Goal: Task Accomplishment & Management: Manage account settings

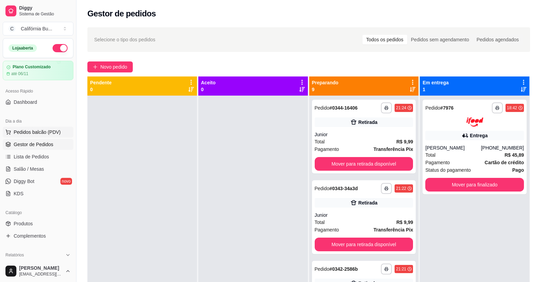
click at [33, 128] on button "Pedidos balcão (PDV)" at bounding box center [38, 132] width 71 height 11
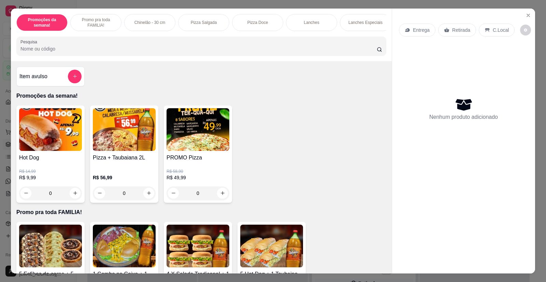
click at [71, 200] on div "0" at bounding box center [50, 193] width 63 height 14
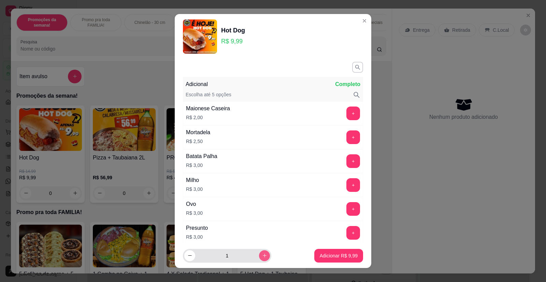
click at [262, 255] on icon "increase-product-quantity" at bounding box center [264, 255] width 5 height 5
type input "2"
click at [333, 255] on p "Adicionar R$ 19,98" at bounding box center [338, 255] width 40 height 6
type input "2"
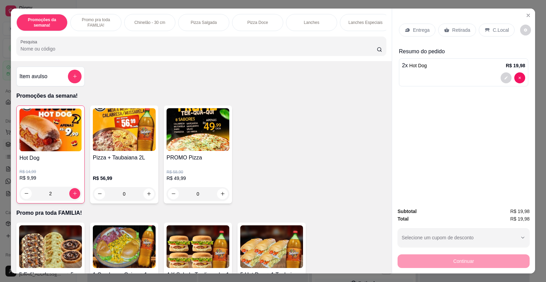
drag, startPoint x: 500, startPoint y: 56, endPoint x: 507, endPoint y: 65, distance: 10.9
click at [505, 80] on icon "decrease-product-quantity" at bounding box center [506, 78] width 4 height 4
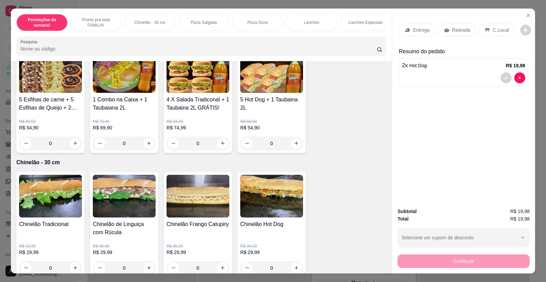
scroll to position [205, 0]
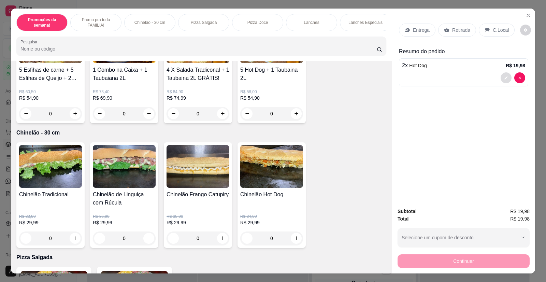
click at [504, 77] on icon "decrease-product-quantity" at bounding box center [506, 78] width 4 height 4
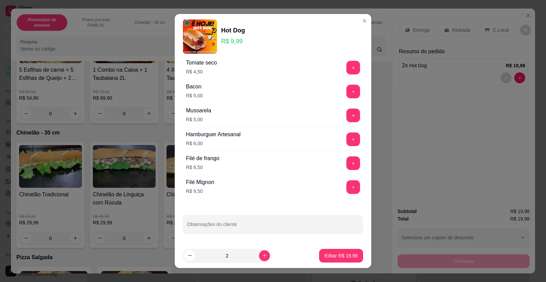
scroll to position [8, 0]
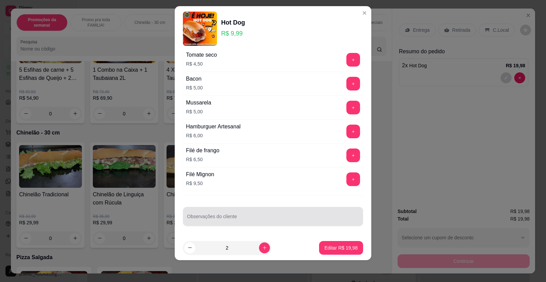
drag, startPoint x: 250, startPoint y: 211, endPoint x: 244, endPoint y: 212, distance: 5.3
click at [249, 212] on div at bounding box center [273, 217] width 172 height 14
click at [244, 212] on div at bounding box center [273, 217] width 172 height 14
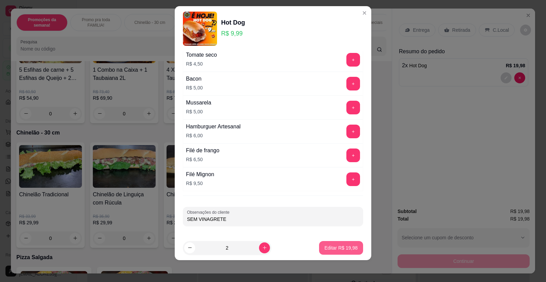
type input "SEM VINAGRETE"
click at [355, 245] on button "Editar R$ 19,98" at bounding box center [341, 247] width 43 height 13
type input "0"
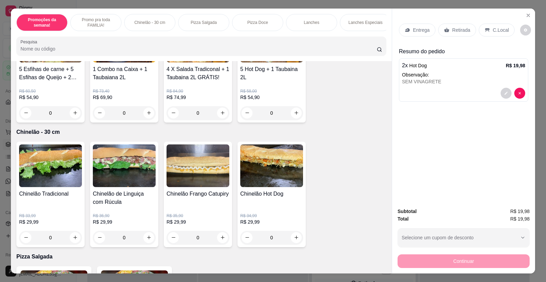
scroll to position [204, 0]
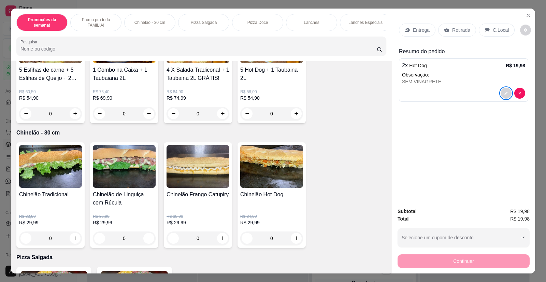
click at [452, 29] on p "Retirada" at bounding box center [461, 30] width 18 height 7
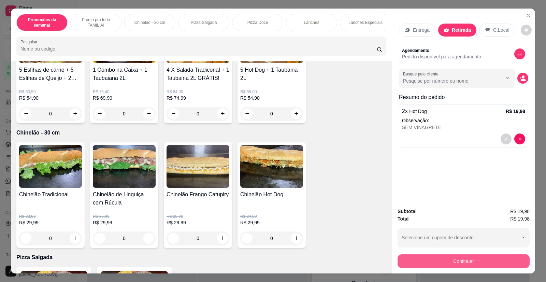
click at [444, 262] on button "Continuar" at bounding box center [464, 261] width 132 height 14
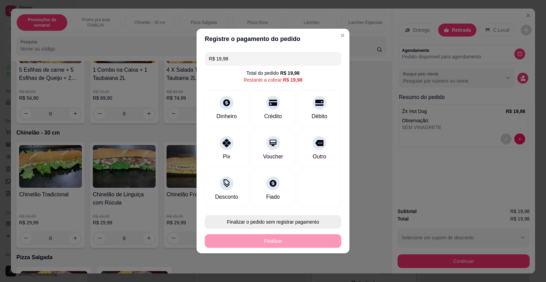
click at [291, 224] on button "Finalizar o pedido sem registrar pagamento" at bounding box center [273, 222] width 137 height 14
click at [318, 198] on button "Confirmar" at bounding box center [315, 202] width 24 height 10
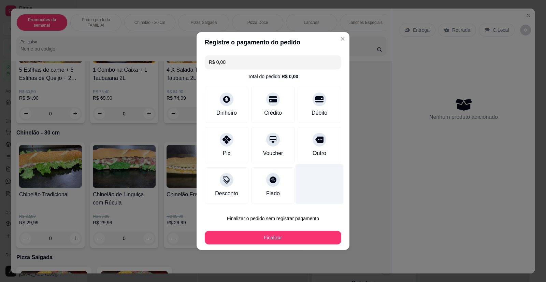
type input "R$ 0,00"
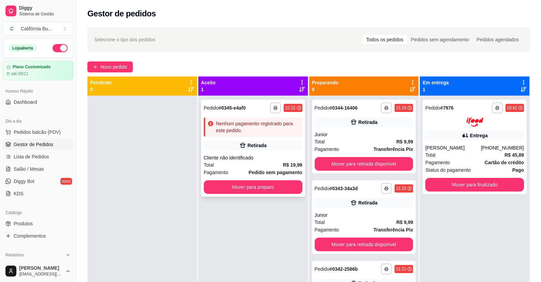
click at [266, 147] on div "Retirada" at bounding box center [253, 146] width 99 height 10
click at [251, 183] on button "Mover para preparo" at bounding box center [253, 187] width 99 height 14
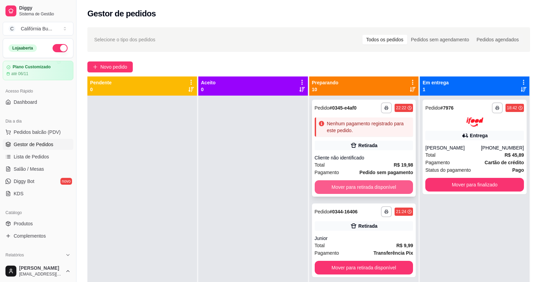
click at [355, 186] on button "Mover para retirada disponível" at bounding box center [364, 187] width 99 height 14
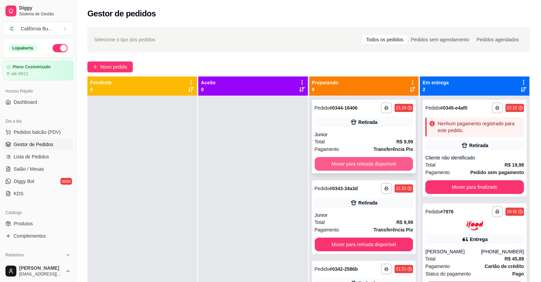
click at [363, 160] on button "Mover para retirada disponível" at bounding box center [364, 164] width 99 height 14
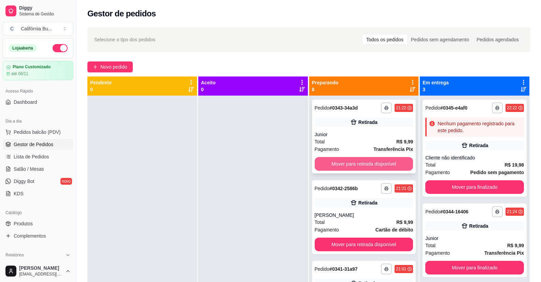
click at [363, 160] on button "Mover para retirada disponível" at bounding box center [364, 164] width 99 height 14
click at [362, 164] on button "Mover para retirada disponível" at bounding box center [364, 164] width 99 height 14
click at [364, 165] on button "Mover para retirada disponível" at bounding box center [364, 164] width 99 height 14
click at [365, 165] on button "Mover para entrega" at bounding box center [364, 163] width 96 height 13
click at [365, 165] on button "Mover para entrega" at bounding box center [364, 164] width 99 height 14
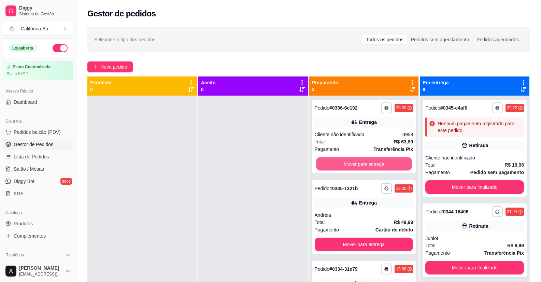
click at [365, 165] on button "Mover para entrega" at bounding box center [364, 163] width 96 height 13
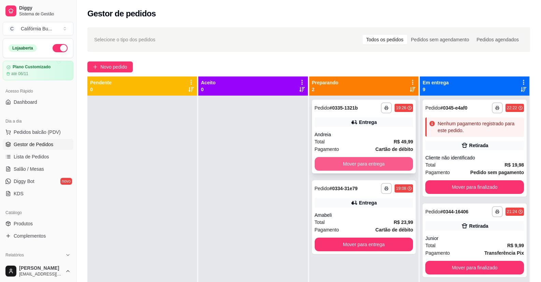
click at [368, 165] on button "Mover para entrega" at bounding box center [364, 164] width 99 height 14
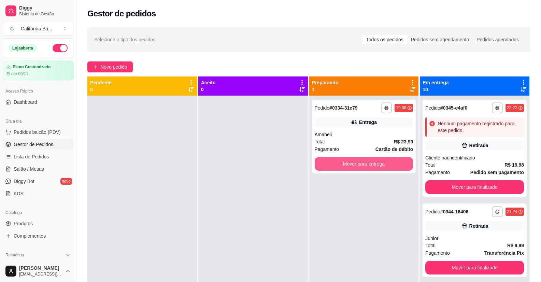
click at [368, 165] on button "Mover para entrega" at bounding box center [364, 164] width 99 height 14
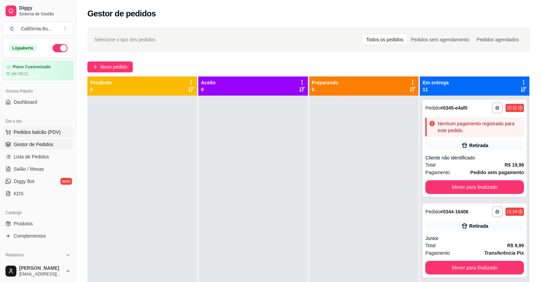
click at [38, 130] on span "Pedidos balcão (PDV)" at bounding box center [37, 132] width 47 height 7
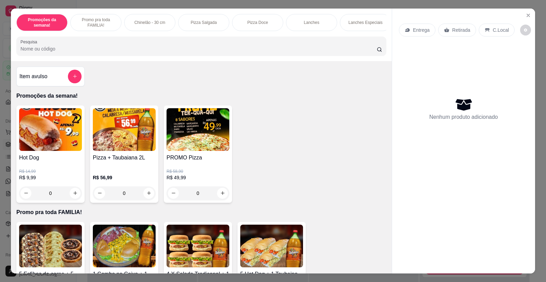
click at [63, 179] on p "R$ 9,99" at bounding box center [50, 177] width 63 height 7
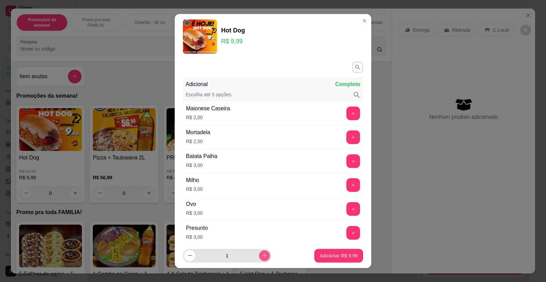
click at [262, 253] on icon "increase-product-quantity" at bounding box center [264, 255] width 5 height 5
click at [190, 257] on button "decrease-product-quantity" at bounding box center [189, 255] width 11 height 11
type input "2"
click at [345, 257] on p "Adicionar R$ 19,98" at bounding box center [337, 255] width 41 height 7
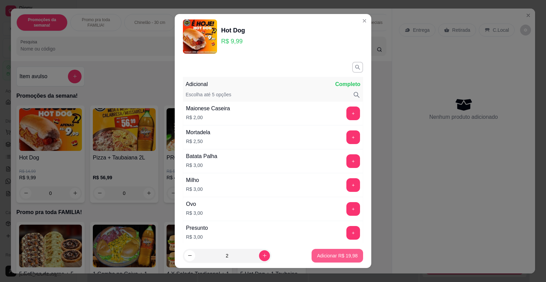
type input "2"
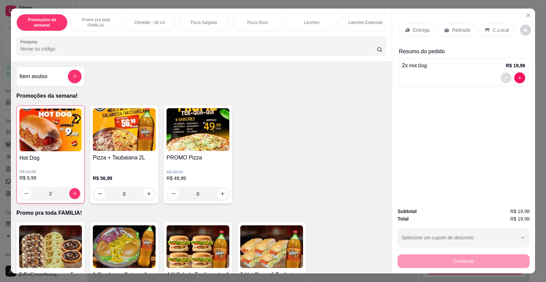
click at [501, 79] on button "decrease-product-quantity" at bounding box center [506, 77] width 11 height 11
click at [453, 28] on p "Retirada" at bounding box center [461, 30] width 18 height 7
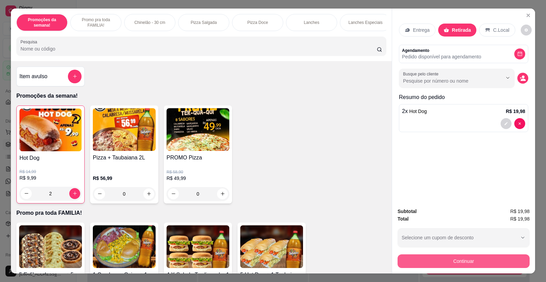
click at [460, 260] on button "Continuar" at bounding box center [464, 261] width 132 height 14
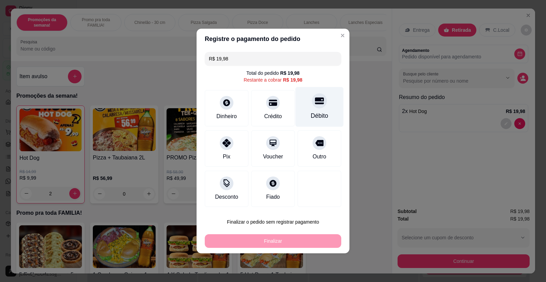
click at [313, 105] on div at bounding box center [319, 100] width 15 height 15
type input "R$ 0,00"
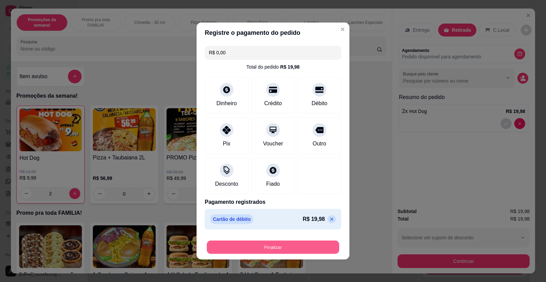
click at [279, 248] on button "Finalizar" at bounding box center [273, 247] width 132 height 13
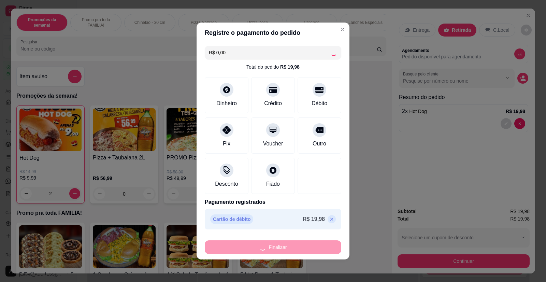
type input "0"
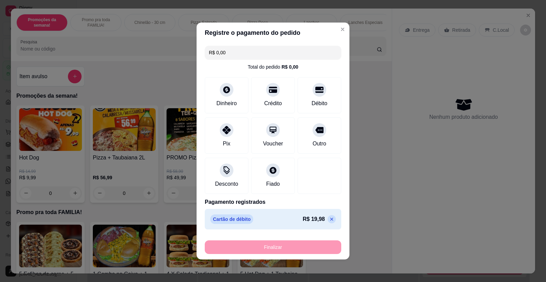
type input "-R$ 19,98"
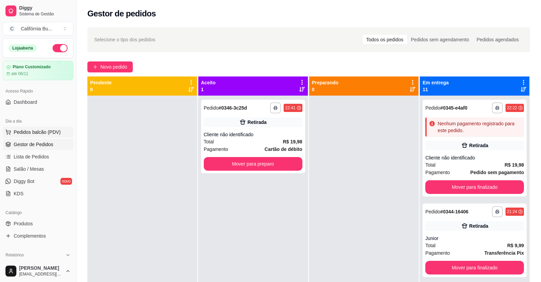
click at [38, 131] on span "Pedidos balcão (PDV)" at bounding box center [37, 132] width 47 height 7
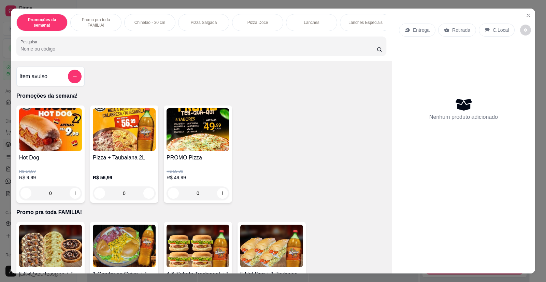
click at [191, 143] on img at bounding box center [198, 129] width 63 height 43
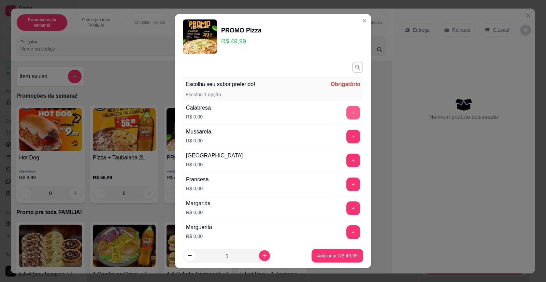
click at [347, 115] on button "+" at bounding box center [354, 113] width 14 height 14
click at [347, 139] on button "+" at bounding box center [354, 137] width 14 height 14
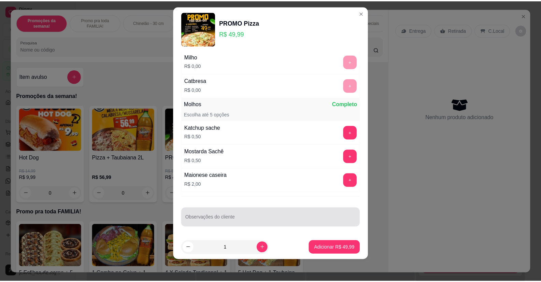
scroll to position [188, 0]
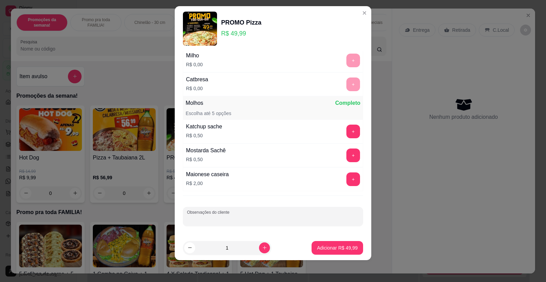
click at [244, 217] on input "Observações do cliente" at bounding box center [273, 219] width 172 height 7
type input "SEM CEBOLA"
click at [333, 246] on p "Adicionar R$ 49,99" at bounding box center [337, 247] width 41 height 7
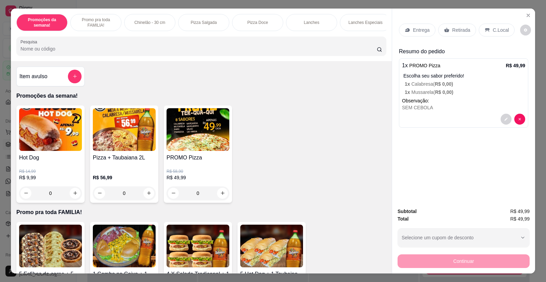
click at [456, 31] on p "Retirada" at bounding box center [461, 30] width 18 height 7
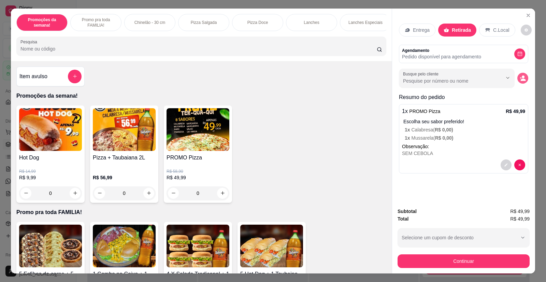
click at [522, 77] on circle "decrease-product-quantity" at bounding box center [523, 76] width 3 height 3
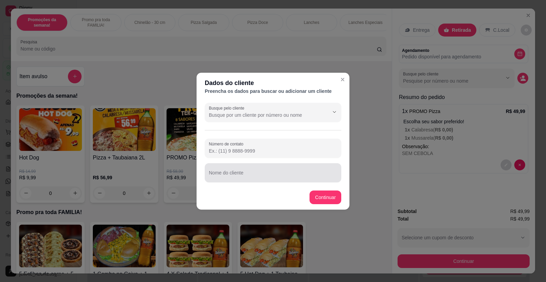
click at [253, 180] on div "Nome do cliente" at bounding box center [273, 172] width 137 height 19
type input "c"
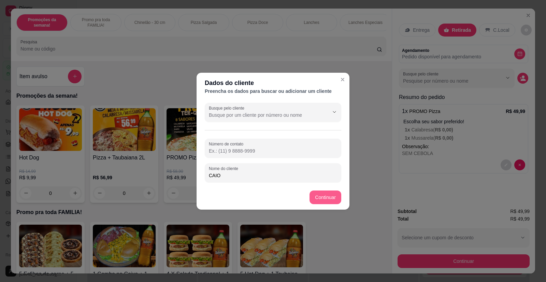
type input "CAIO"
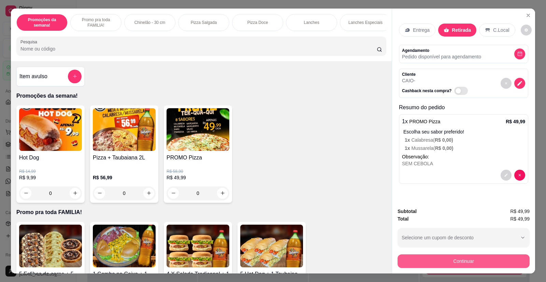
click at [445, 256] on button "Continuar" at bounding box center [464, 261] width 132 height 14
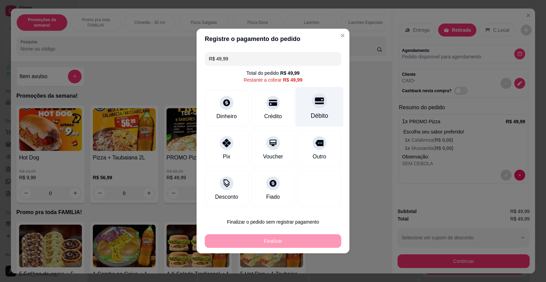
click at [318, 114] on div "Débito" at bounding box center [319, 115] width 17 height 9
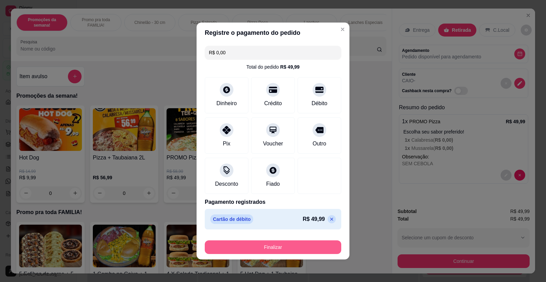
click at [279, 246] on button "Finalizar" at bounding box center [273, 247] width 137 height 14
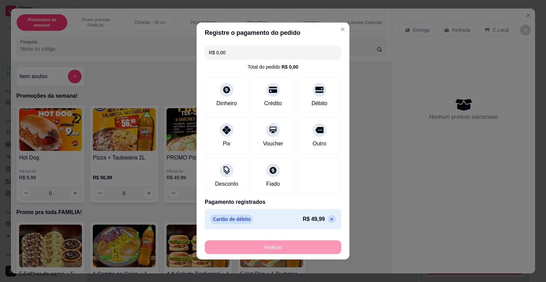
type input "-R$ 49,99"
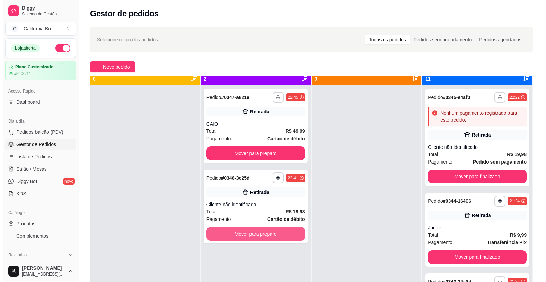
scroll to position [19, 0]
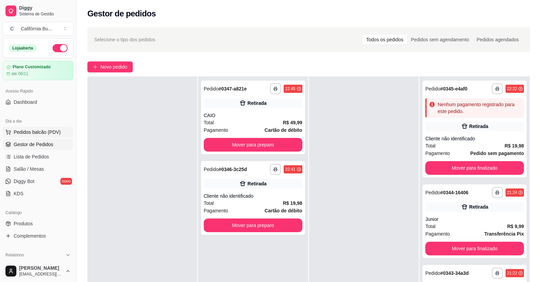
click at [36, 132] on span "Pedidos balcão (PDV)" at bounding box center [37, 132] width 47 height 7
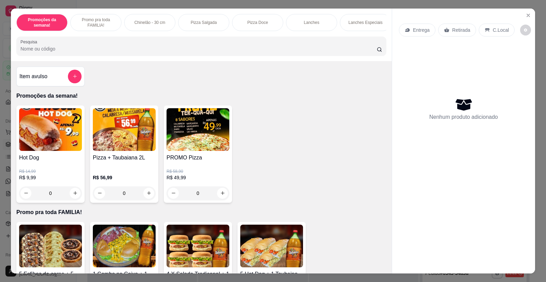
click at [201, 159] on h4 "PROMO Pizza" at bounding box center [198, 158] width 63 height 8
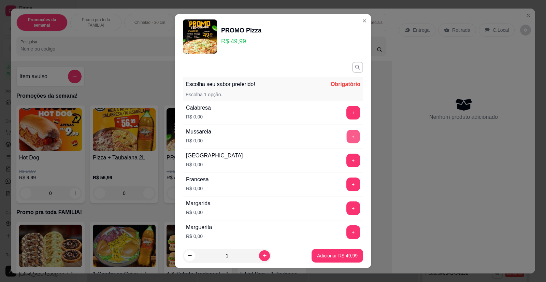
click at [347, 139] on button "+" at bounding box center [353, 136] width 13 height 13
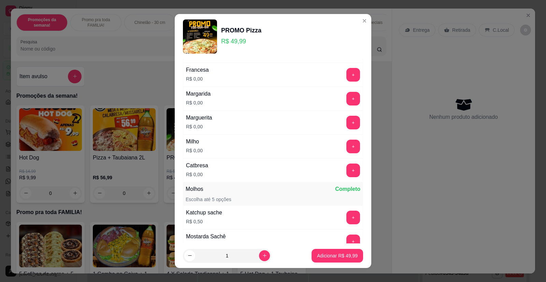
scroll to position [102, 0]
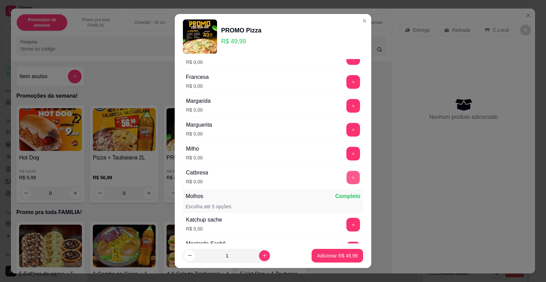
click at [347, 175] on button "+" at bounding box center [353, 177] width 13 height 13
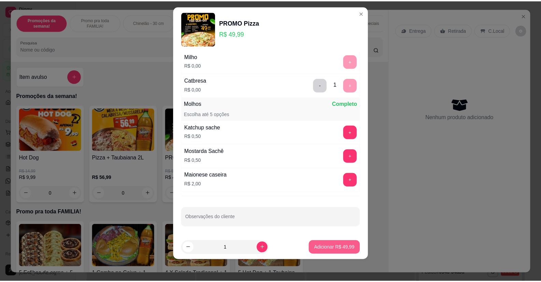
scroll to position [188, 0]
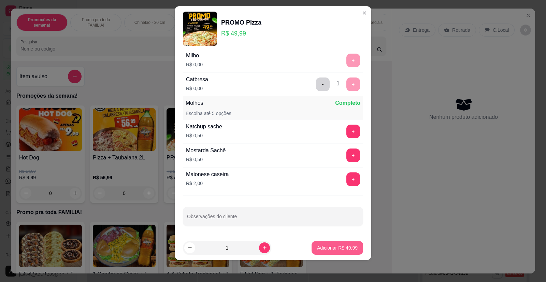
click at [335, 245] on p "Adicionar R$ 49,99" at bounding box center [337, 247] width 41 height 7
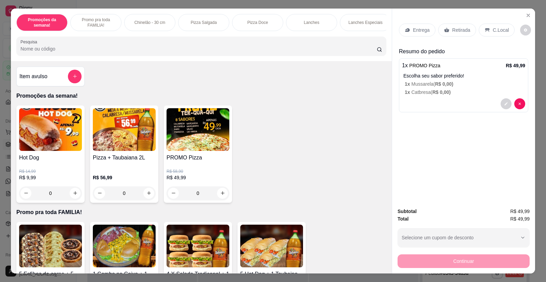
click at [460, 28] on p "Retirada" at bounding box center [461, 30] width 18 height 7
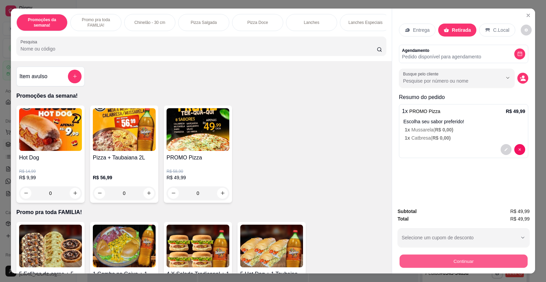
click at [449, 263] on button "Continuar" at bounding box center [464, 261] width 128 height 13
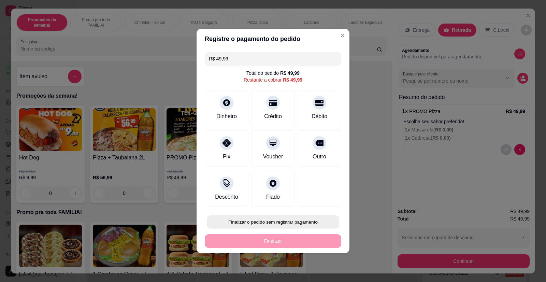
click at [303, 218] on button "Finalizar o pedido sem registrar pagamento" at bounding box center [273, 221] width 132 height 13
click at [322, 205] on button "Confirmar" at bounding box center [314, 202] width 24 height 10
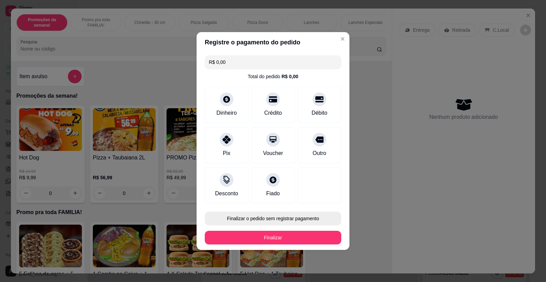
type input "R$ 0,00"
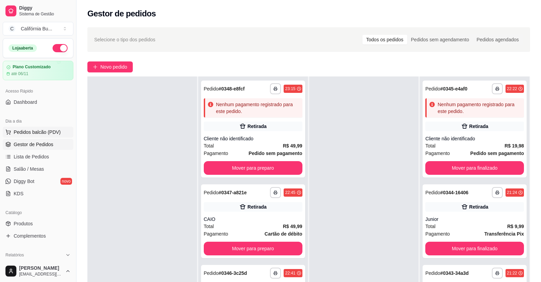
click at [41, 128] on button "Pedidos balcão (PDV)" at bounding box center [38, 132] width 71 height 11
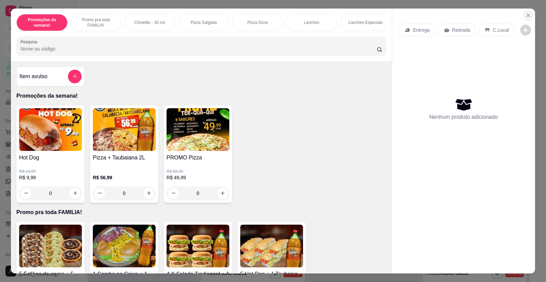
click at [526, 14] on icon "Close" at bounding box center [528, 15] width 5 height 5
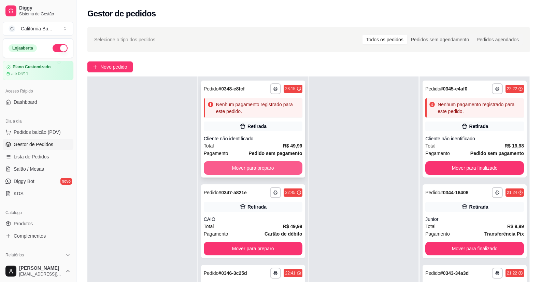
click at [268, 172] on button "Mover para preparo" at bounding box center [253, 168] width 99 height 14
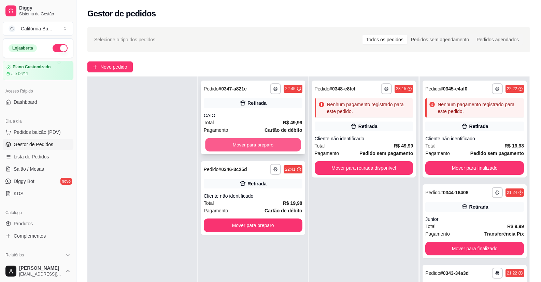
click at [273, 144] on button "Mover para preparo" at bounding box center [253, 144] width 96 height 13
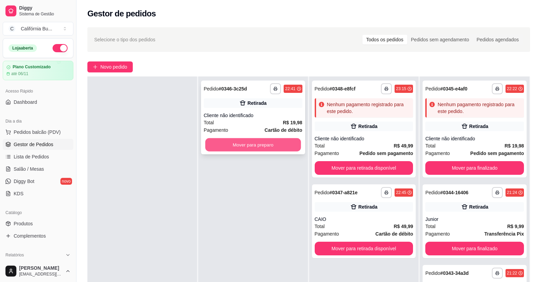
click at [273, 149] on button "Mover para preparo" at bounding box center [253, 144] width 96 height 13
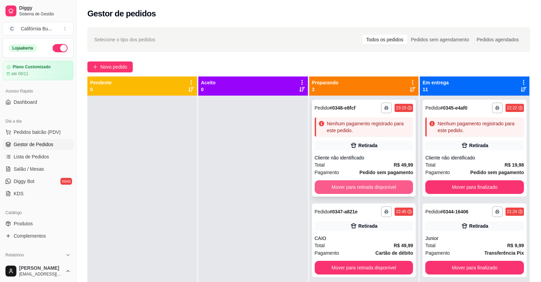
click at [372, 182] on button "Mover para retirada disponível" at bounding box center [364, 187] width 99 height 14
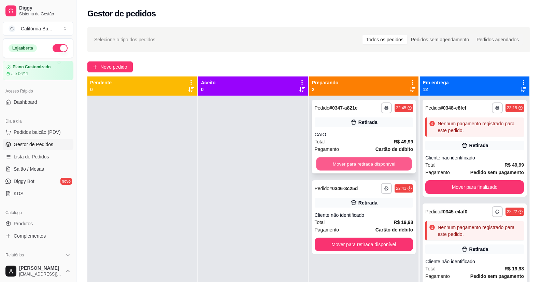
click at [375, 162] on button "Mover para retirada disponível" at bounding box center [364, 163] width 96 height 13
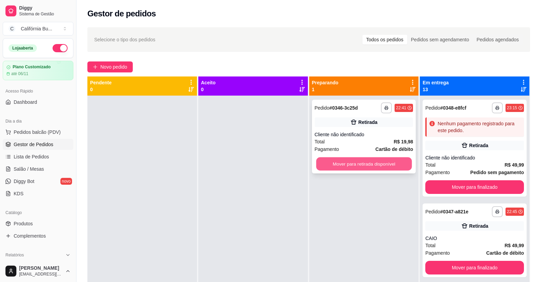
click at [377, 161] on button "Mover para retirada disponível" at bounding box center [364, 163] width 96 height 13
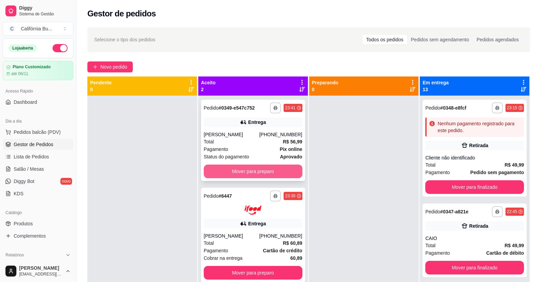
click at [272, 176] on button "Mover para preparo" at bounding box center [253, 172] width 99 height 14
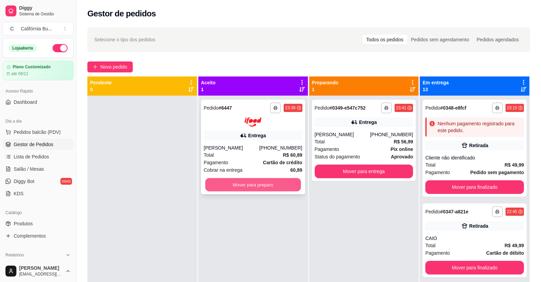
click at [265, 190] on button "Mover para preparo" at bounding box center [253, 184] width 96 height 13
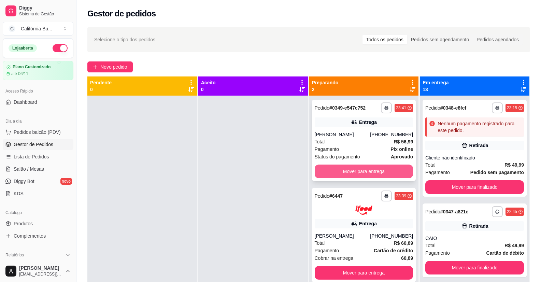
click at [370, 172] on button "Mover para entrega" at bounding box center [364, 172] width 99 height 14
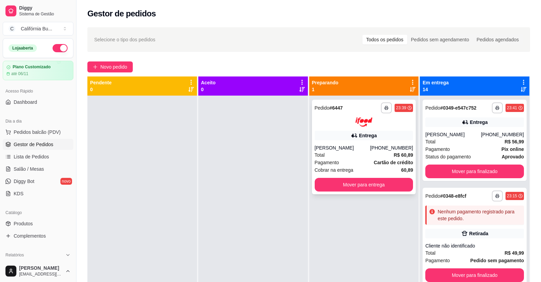
click at [357, 159] on div "Total R$ 60,89" at bounding box center [364, 155] width 99 height 8
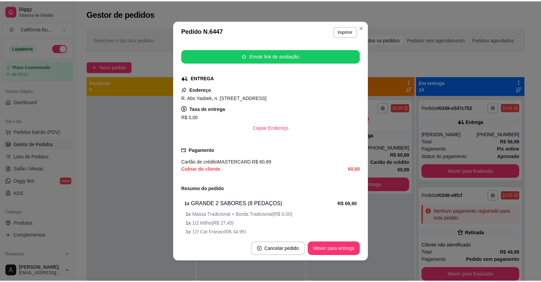
scroll to position [137, 0]
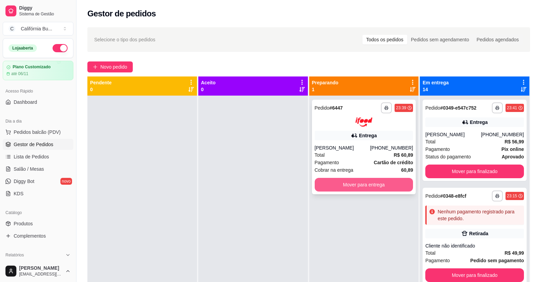
click at [359, 189] on button "Mover para entrega" at bounding box center [364, 185] width 99 height 14
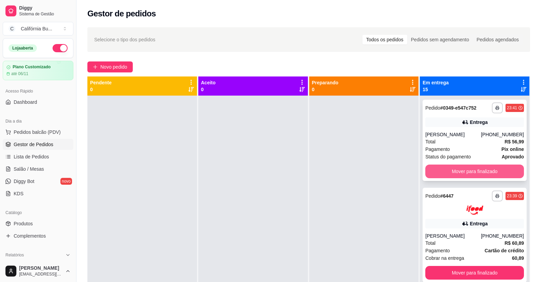
click at [461, 169] on button "Mover para finalizado" at bounding box center [474, 172] width 99 height 14
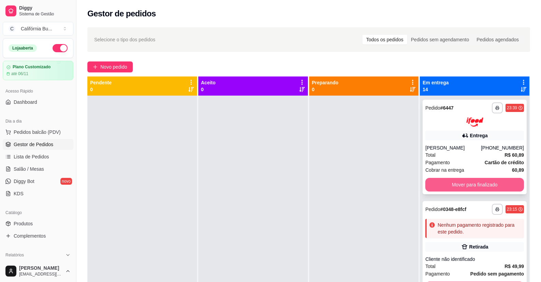
click at [454, 189] on button "Mover para finalizado" at bounding box center [474, 185] width 99 height 14
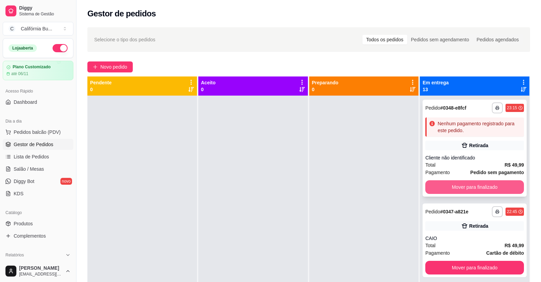
click at [467, 187] on button "Mover para finalizado" at bounding box center [474, 187] width 99 height 14
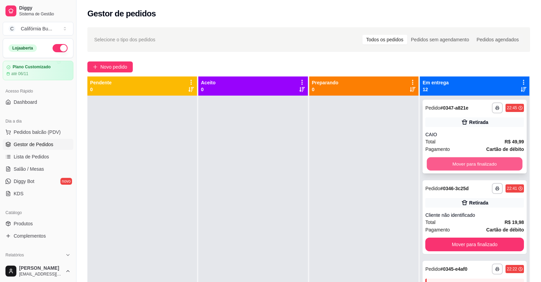
click at [474, 161] on button "Mover para finalizado" at bounding box center [475, 163] width 96 height 13
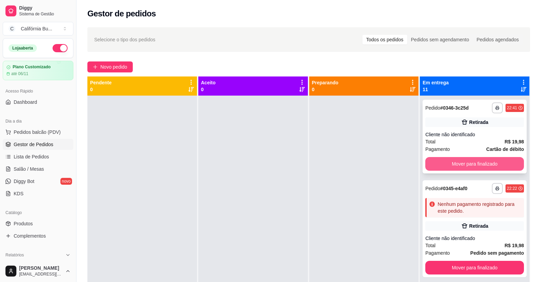
click at [476, 164] on button "Mover para finalizado" at bounding box center [474, 164] width 99 height 14
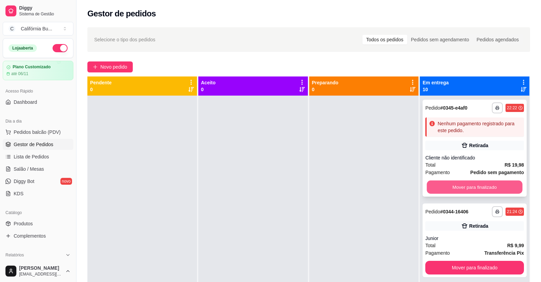
click at [463, 186] on button "Mover para finalizado" at bounding box center [475, 187] width 96 height 13
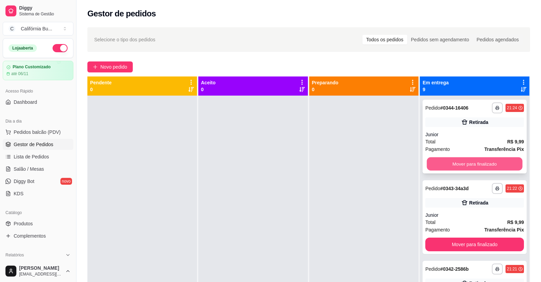
click at [465, 168] on button "Mover para finalizado" at bounding box center [475, 163] width 96 height 13
click at [466, 164] on button "Mover para finalizado" at bounding box center [474, 164] width 99 height 14
click at [468, 163] on button "Mover para finalizado" at bounding box center [475, 163] width 96 height 13
click at [468, 163] on button "Mover para finalizado" at bounding box center [474, 164] width 99 height 14
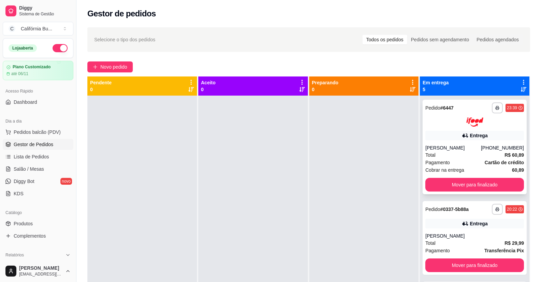
click at [460, 183] on div "**********" at bounding box center [475, 147] width 104 height 95
click at [469, 191] on button "Mover para finalizado" at bounding box center [475, 184] width 96 height 13
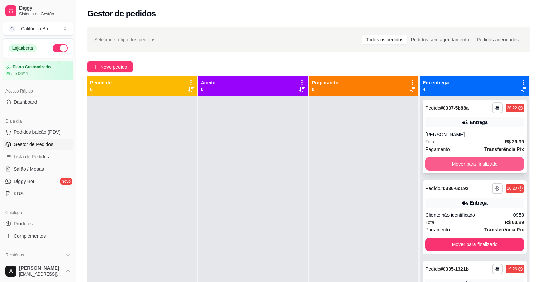
click at [477, 165] on button "Mover para finalizado" at bounding box center [474, 164] width 99 height 14
click at [478, 165] on button "Mover para finalizado" at bounding box center [475, 163] width 96 height 13
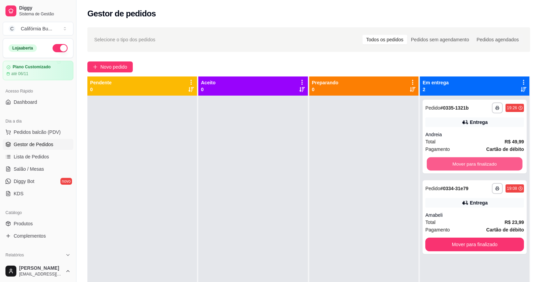
click at [478, 165] on button "Mover para finalizado" at bounding box center [475, 163] width 96 height 13
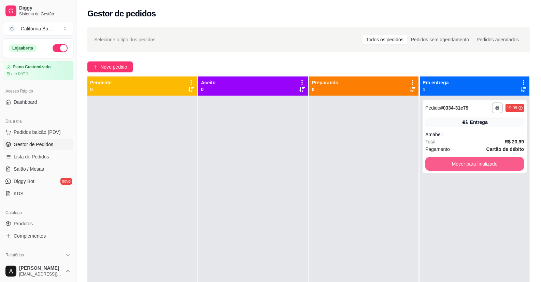
click at [477, 165] on button "Mover para finalizado" at bounding box center [474, 164] width 99 height 14
